Goal: Transaction & Acquisition: Purchase product/service

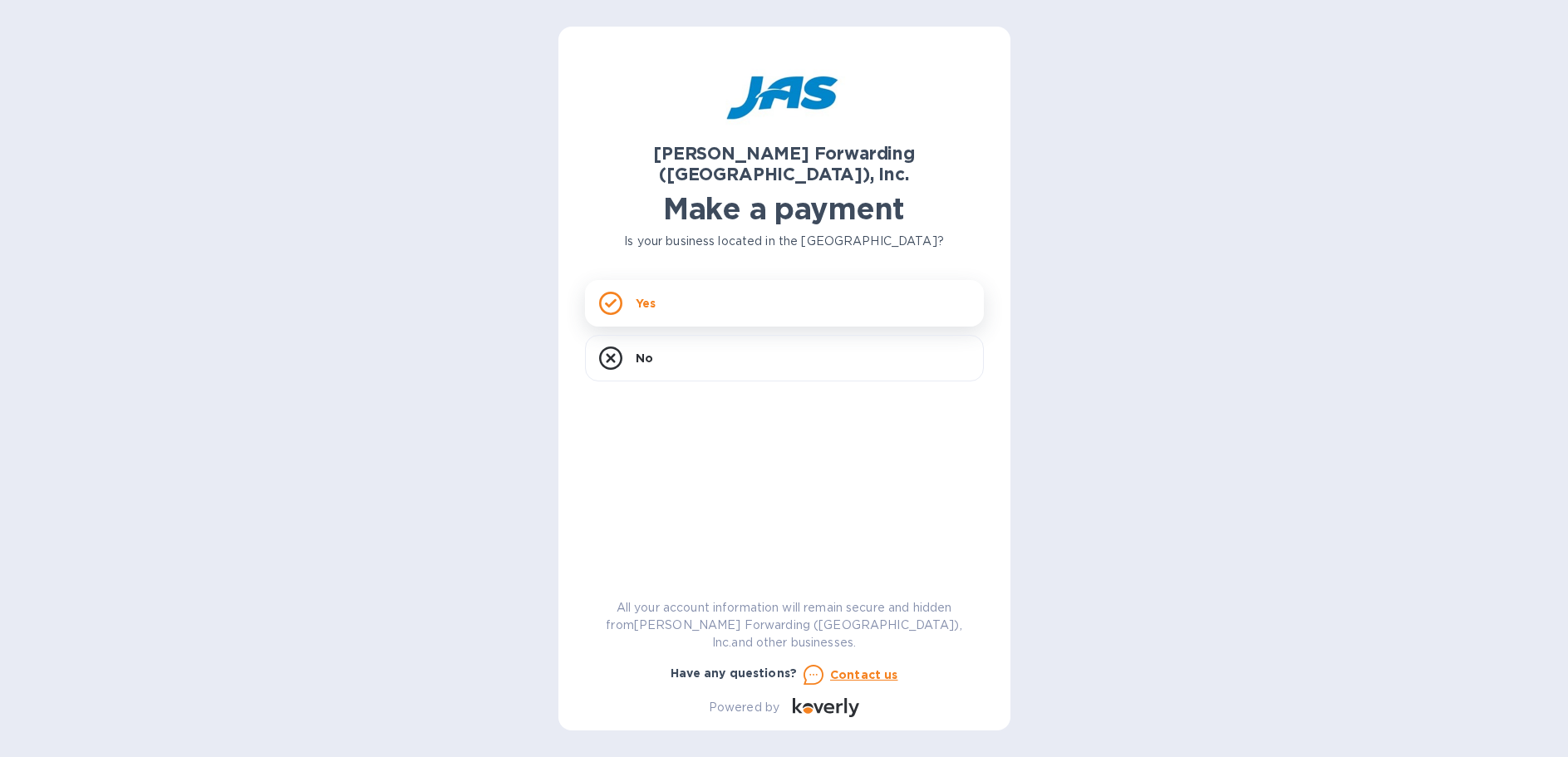
click at [647, 294] on p "Yes" at bounding box center [645, 302] width 20 height 16
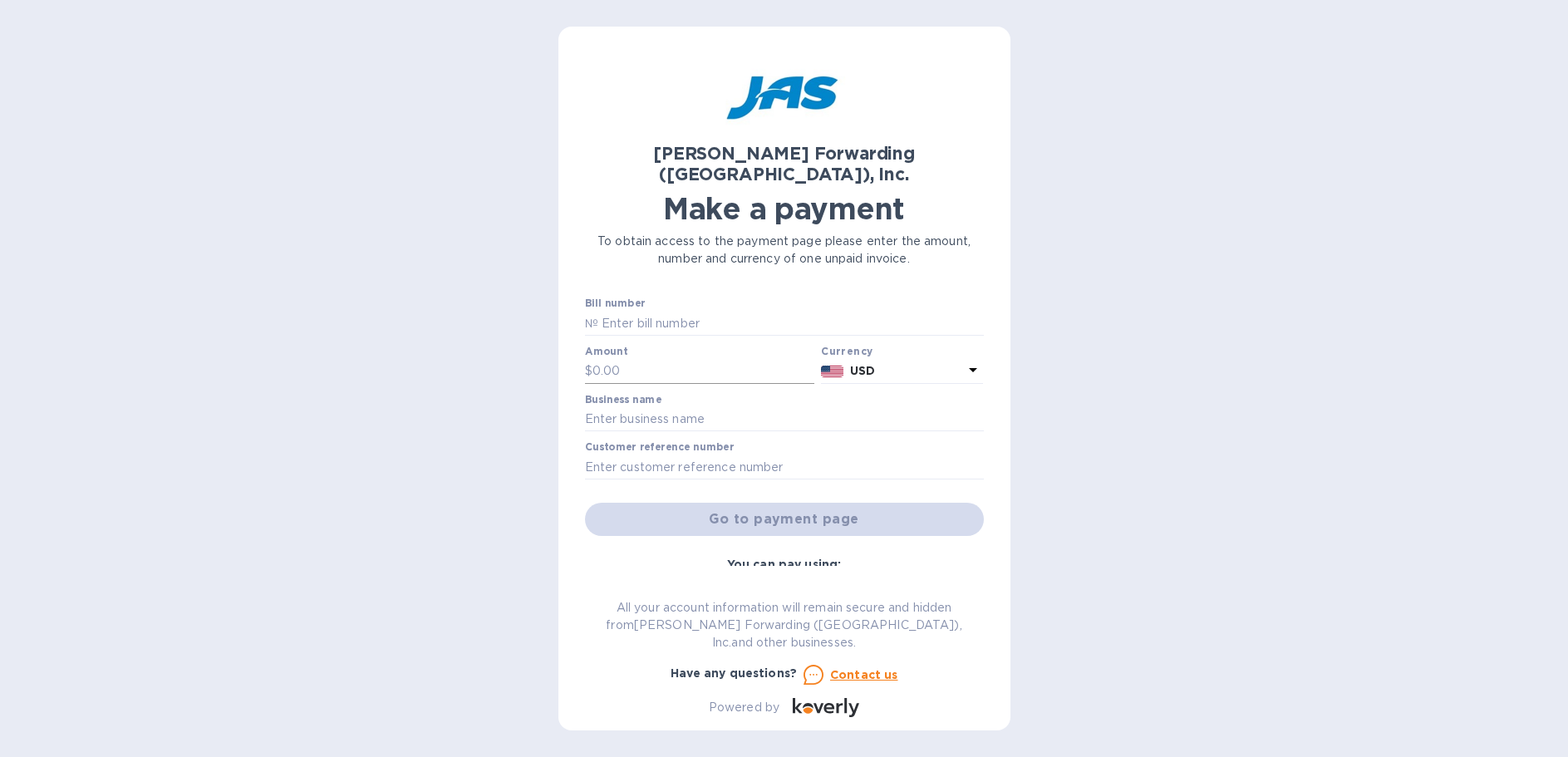
click at [665, 359] on input "text" at bounding box center [703, 372] width 223 height 25
click at [638, 311] on input "text" at bounding box center [790, 323] width 385 height 25
type input "BNA503351436 & S508607873/A"
click at [641, 346] on div "Amount $" at bounding box center [699, 365] width 230 height 39
click at [643, 359] on input "text" at bounding box center [703, 372] width 223 height 25
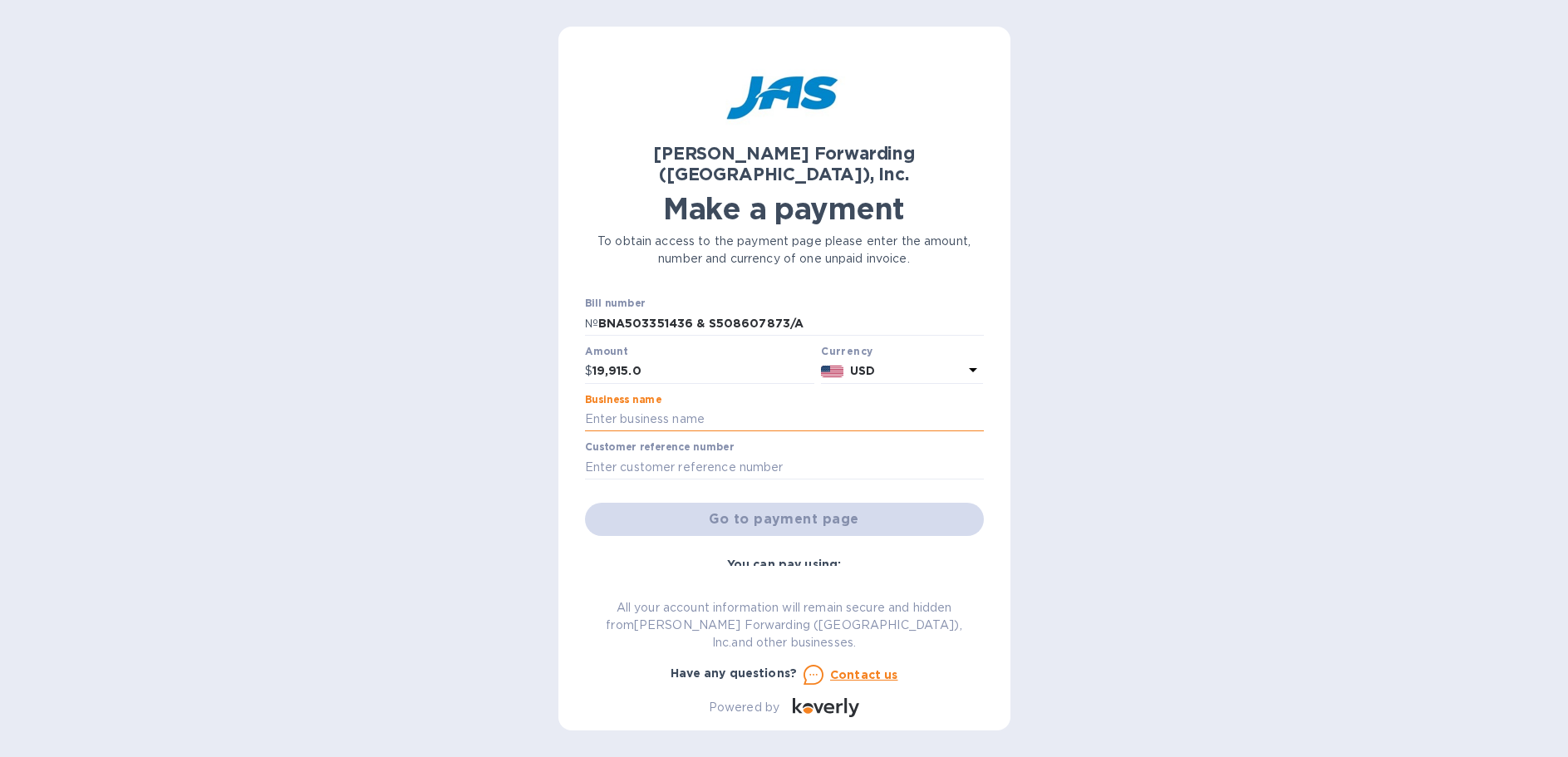
click at [609, 407] on input "text" at bounding box center [784, 419] width 399 height 25
click at [668, 359] on input "19,915.0" at bounding box center [703, 372] width 223 height 25
type input "19,915.00"
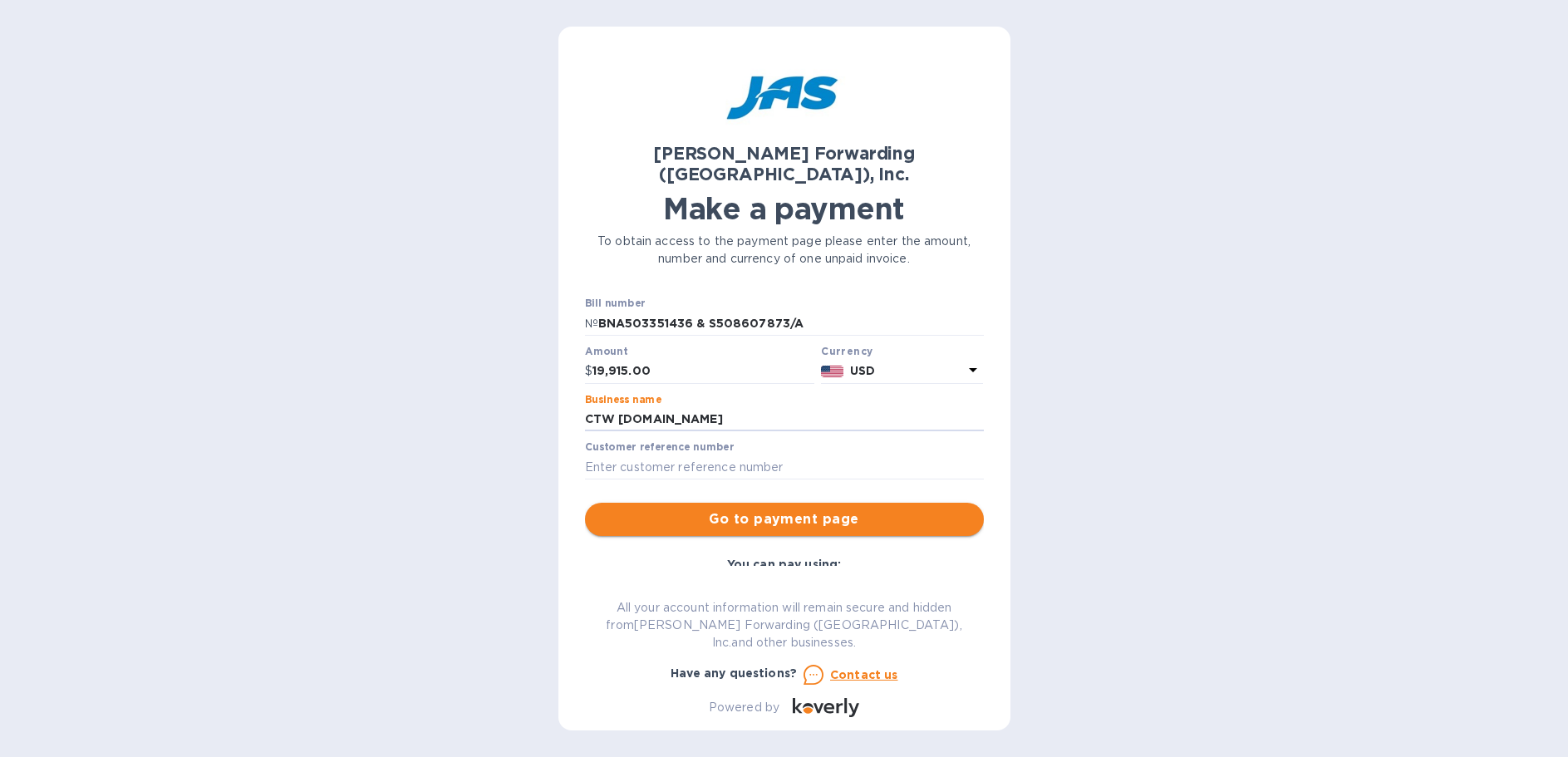
type input "CTW [DOMAIN_NAME]"
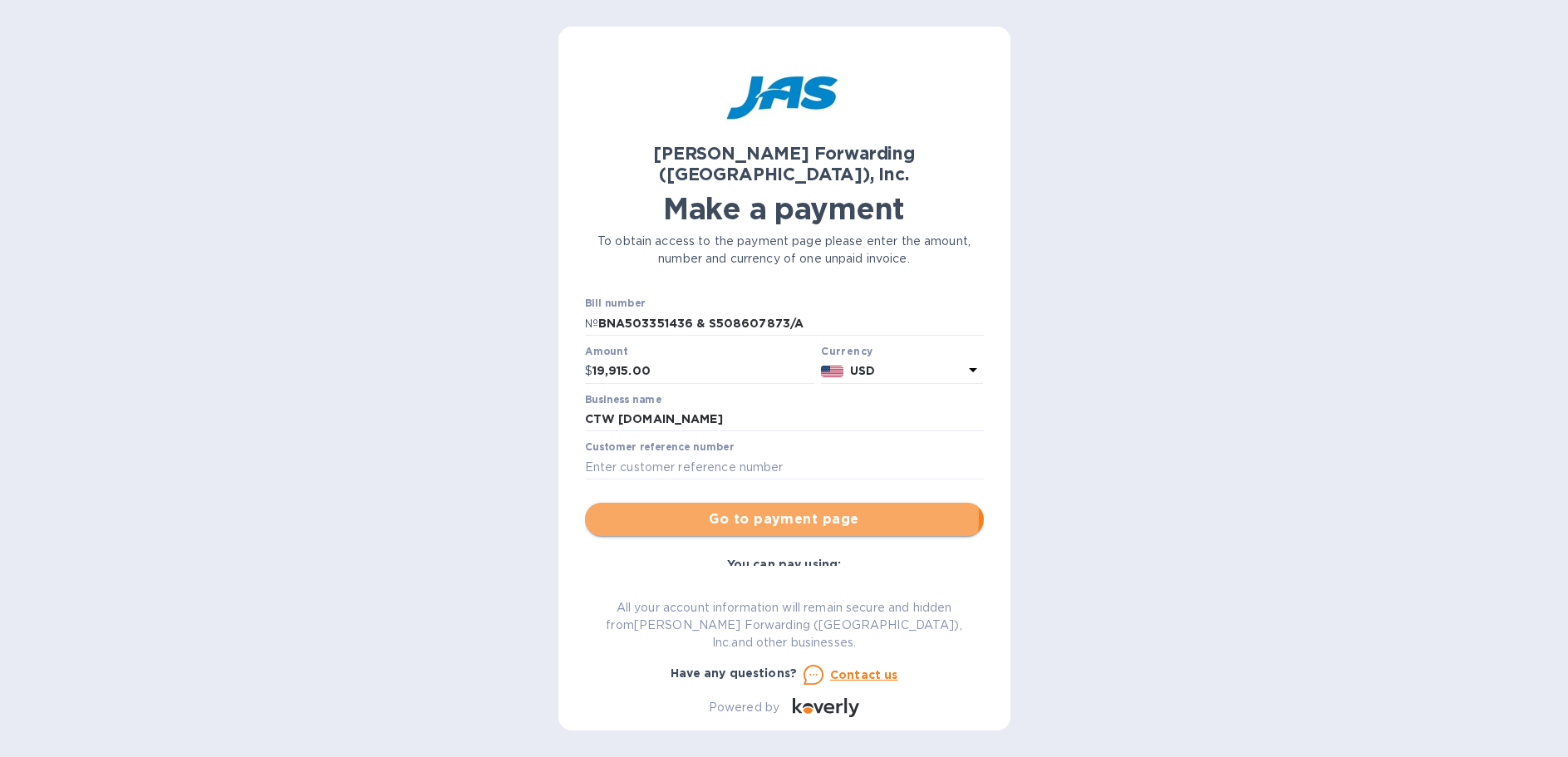
click at [698, 509] on span "Go to payment page" at bounding box center [784, 519] width 372 height 20
